Goal: Task Accomplishment & Management: Use online tool/utility

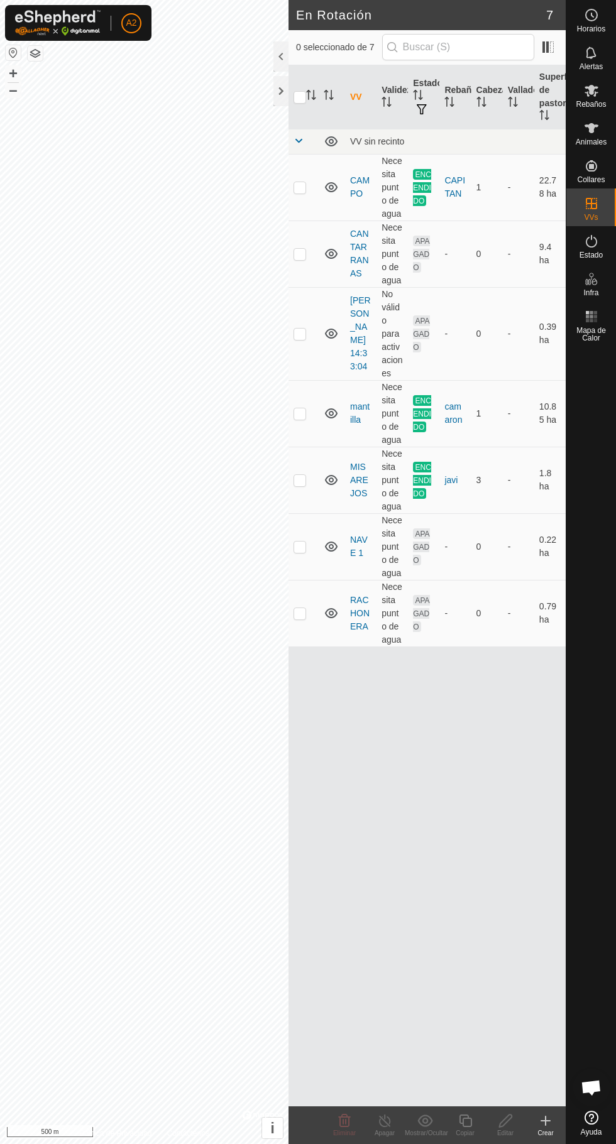
click at [300, 483] on p-checkbox at bounding box center [299, 480] width 13 height 10
checkbox input "true"
click at [383, 1126] on icon at bounding box center [384, 1121] width 11 height 13
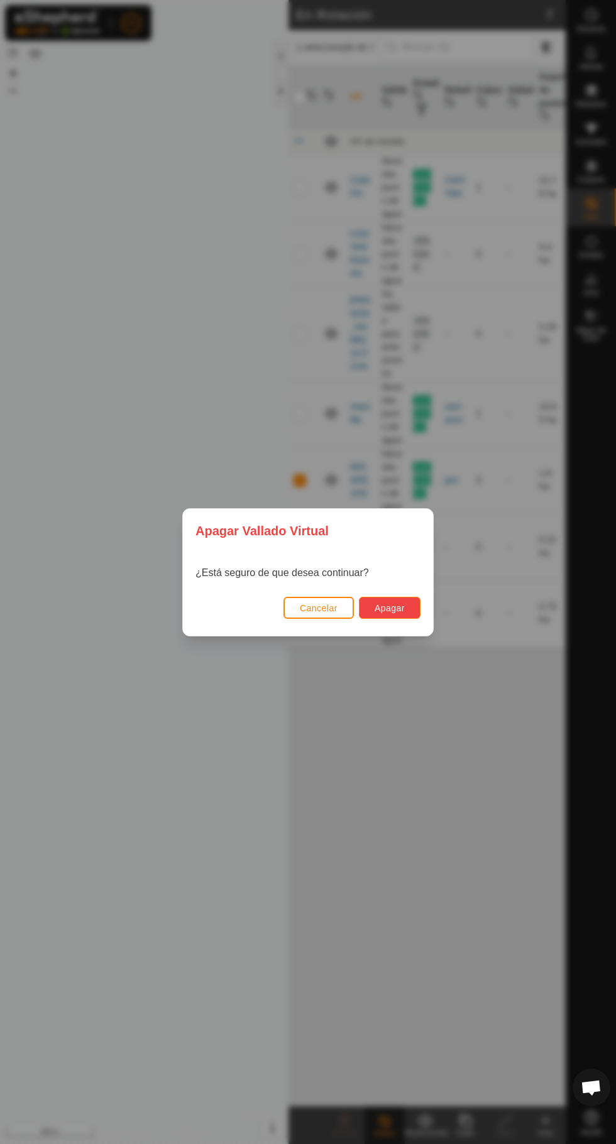
click at [400, 615] on button "Apagar" at bounding box center [390, 608] width 62 height 22
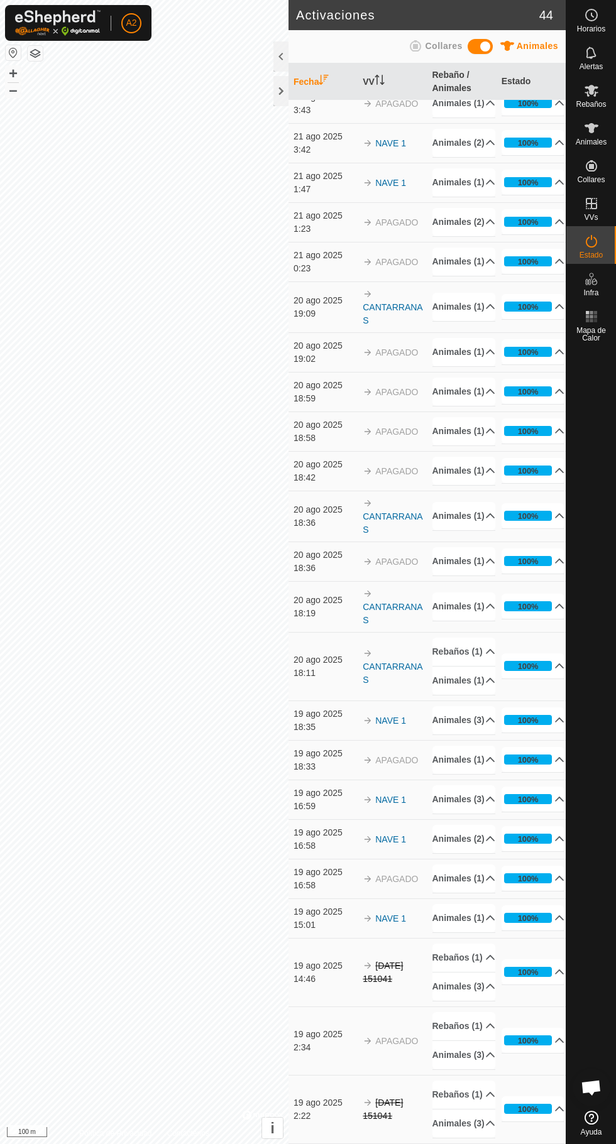
scroll to position [1653, 0]
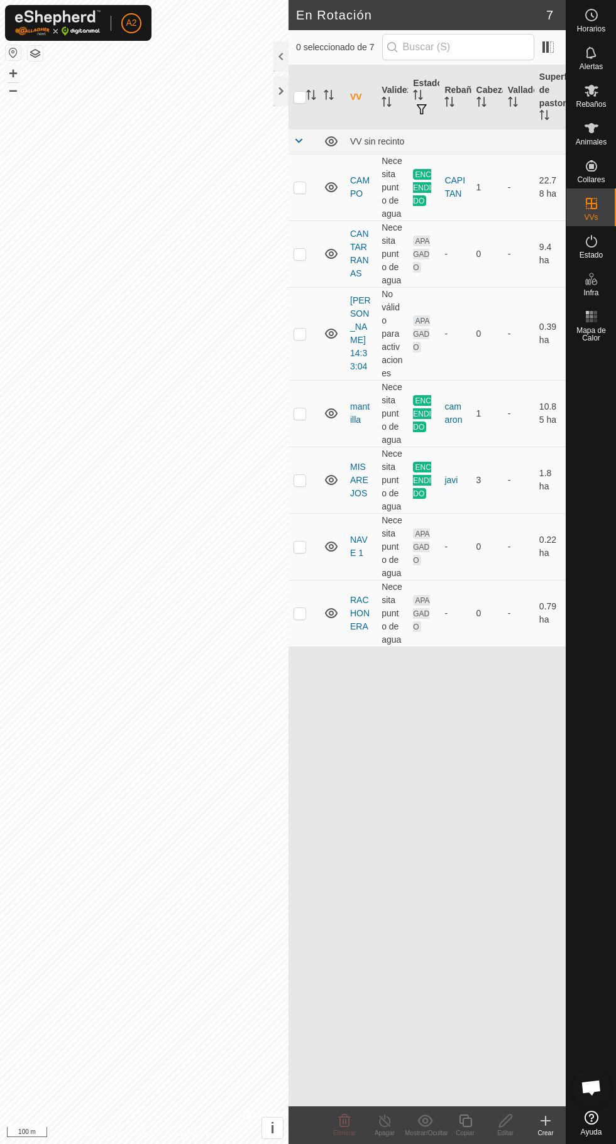
click at [300, 482] on p-checkbox at bounding box center [299, 480] width 13 height 10
checkbox input "true"
click at [387, 1124] on line at bounding box center [385, 1122] width 10 height 10
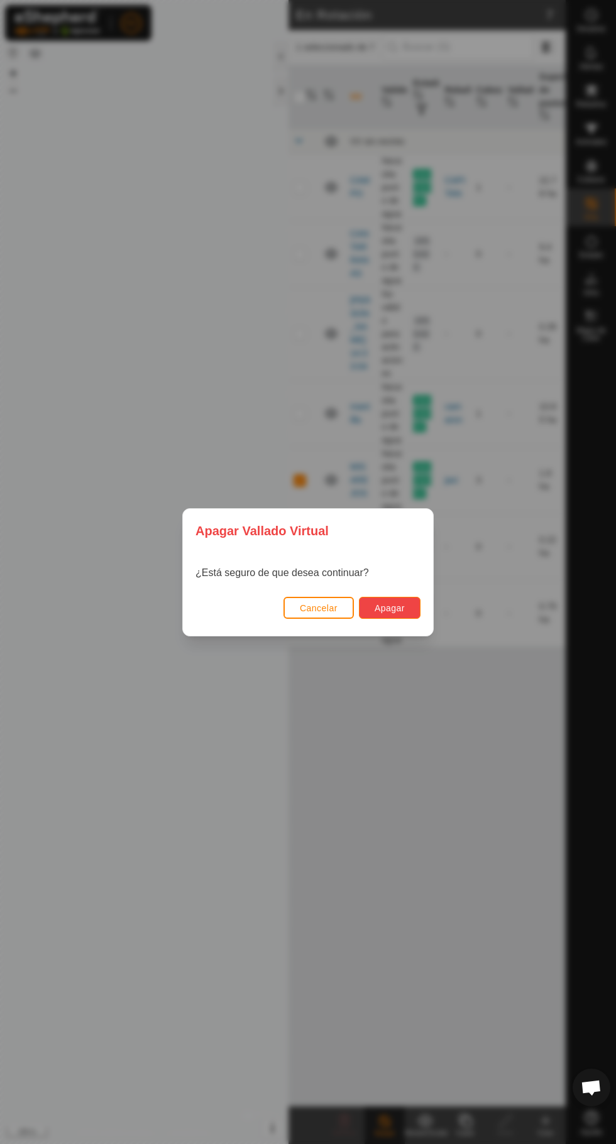
click at [409, 606] on button "Apagar" at bounding box center [390, 608] width 62 height 22
